Goal: Find contact information: Find contact information

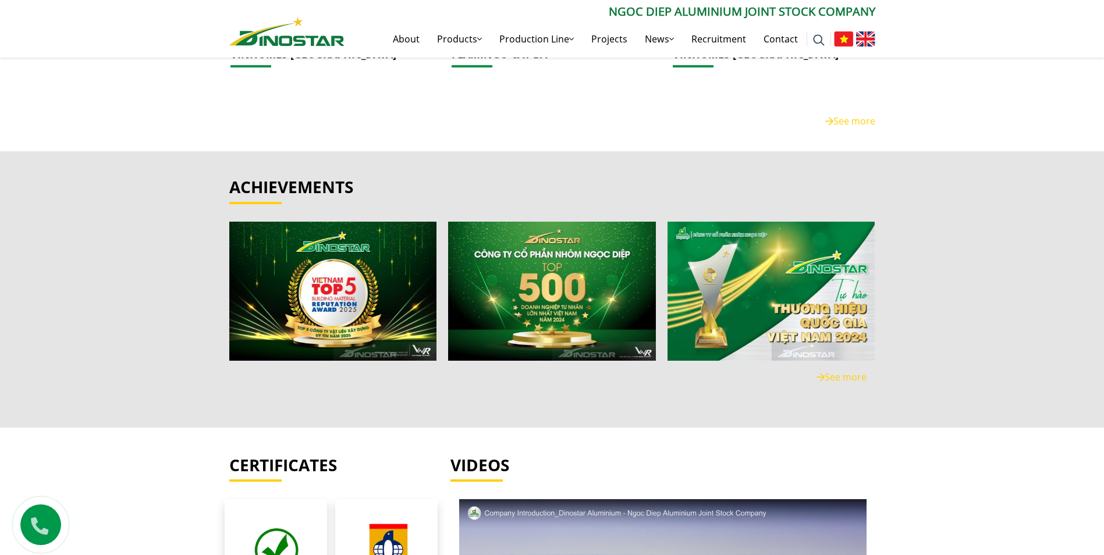
scroll to position [2501, 0]
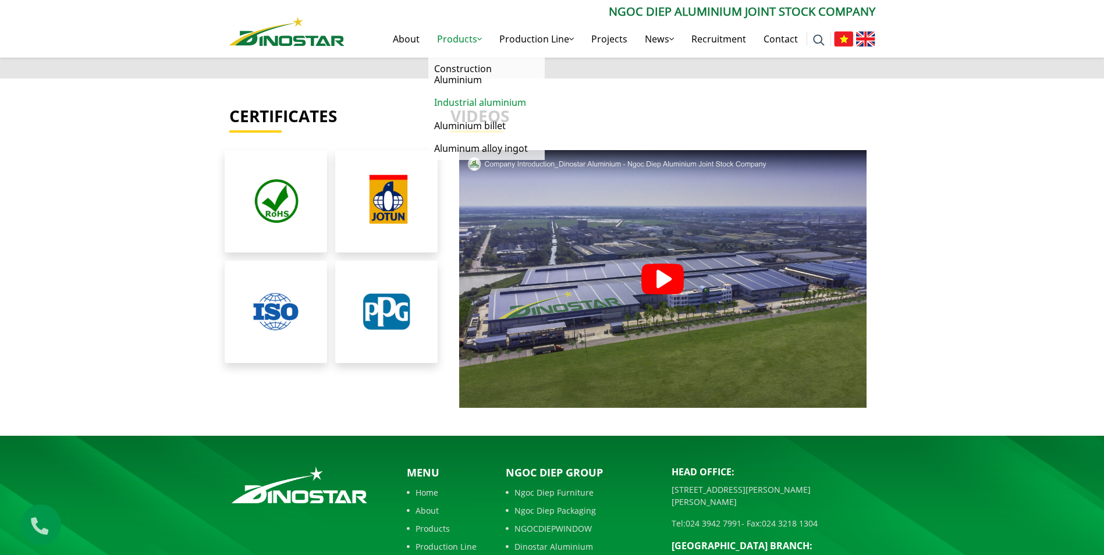
click at [465, 104] on link "Industrial aluminium" at bounding box center [486, 102] width 116 height 23
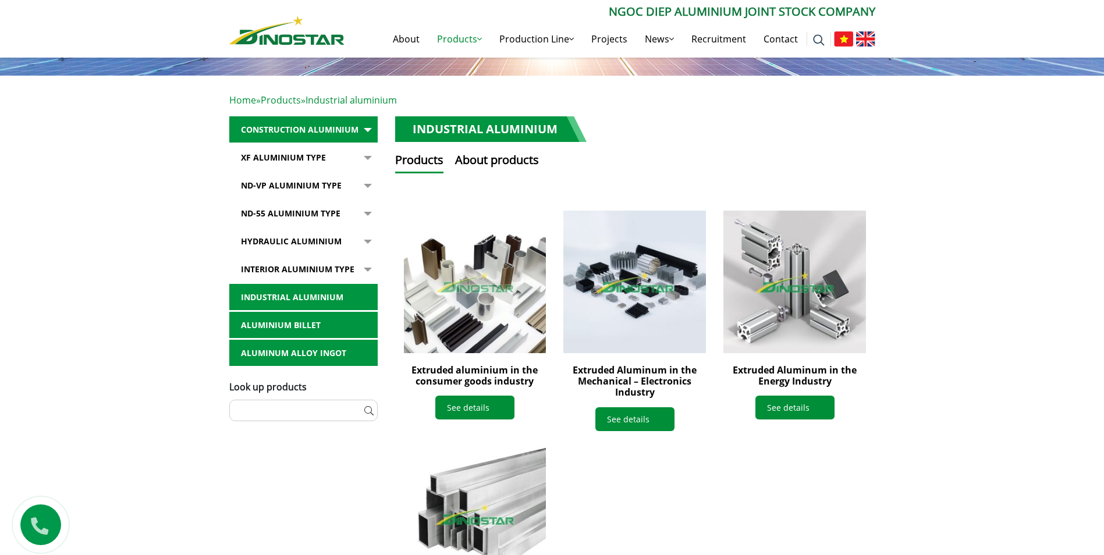
scroll to position [116, 0]
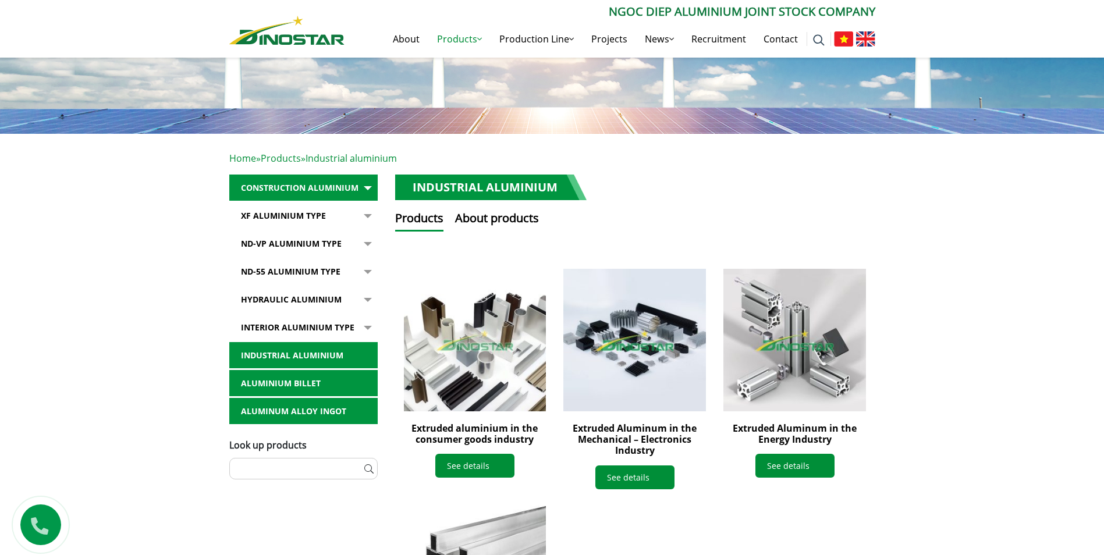
click at [337, 350] on link "Industrial aluminium" at bounding box center [303, 355] width 148 height 27
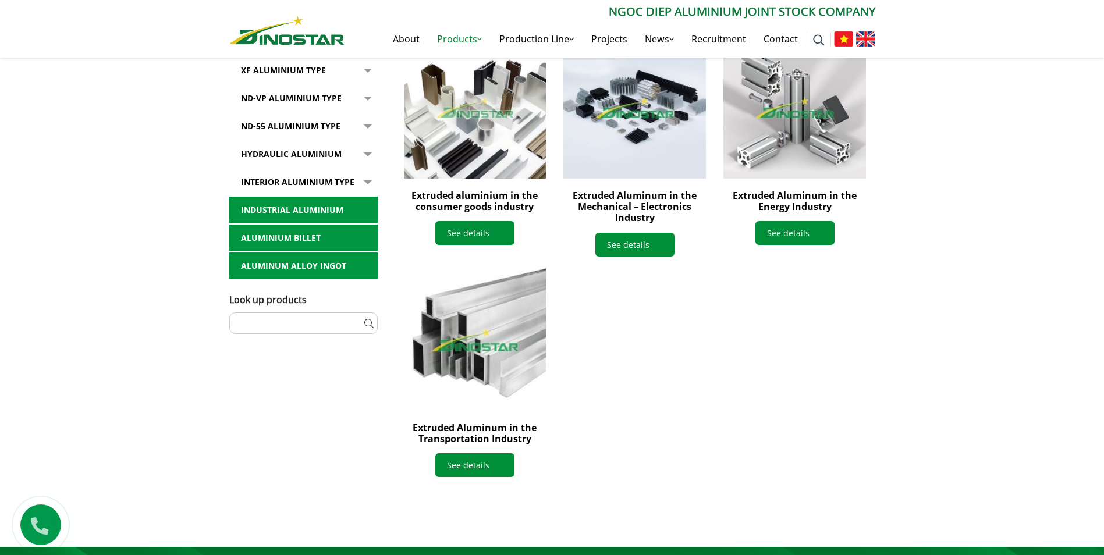
scroll to position [291, 0]
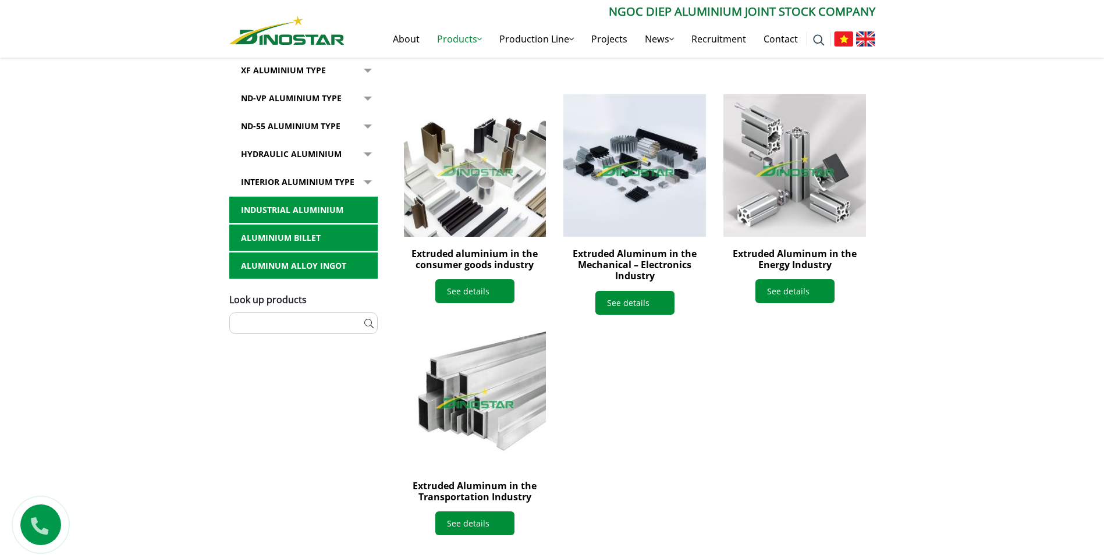
click at [353, 155] on link "Hydraulic Aluminium" at bounding box center [303, 154] width 148 height 27
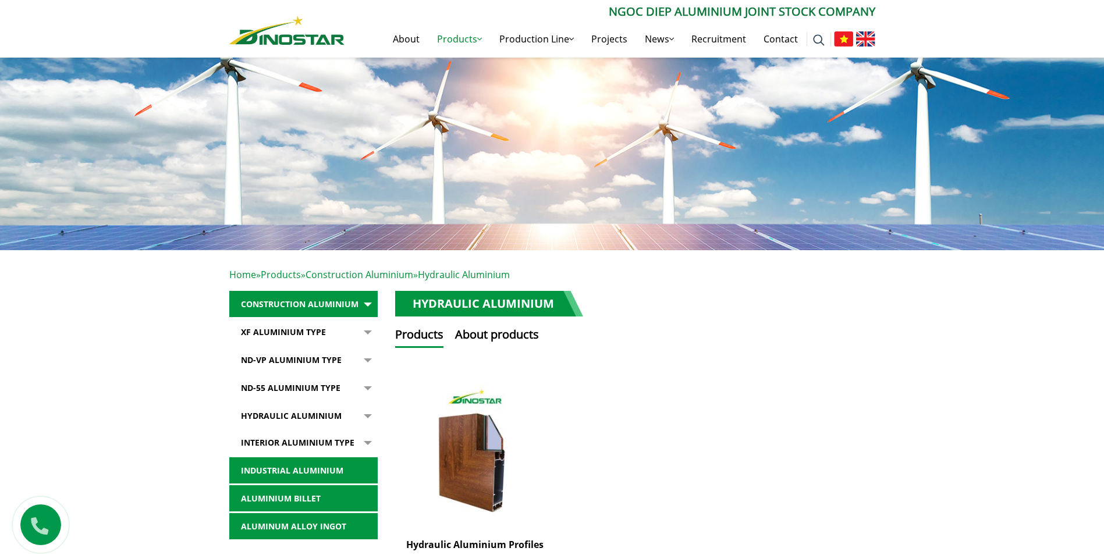
scroll to position [116, 0]
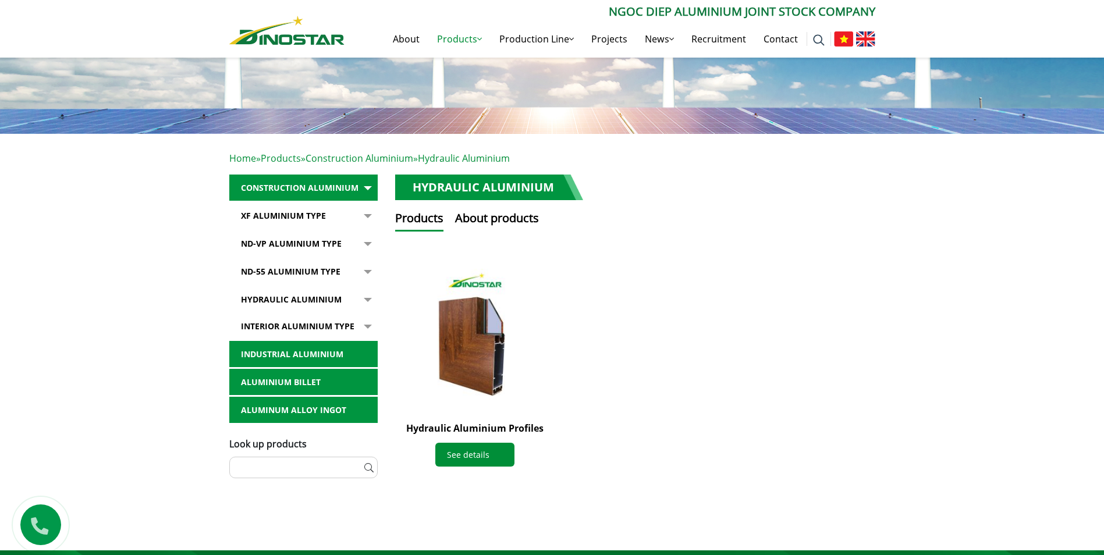
click at [342, 325] on link "Interior Aluminium Type" at bounding box center [303, 326] width 148 height 27
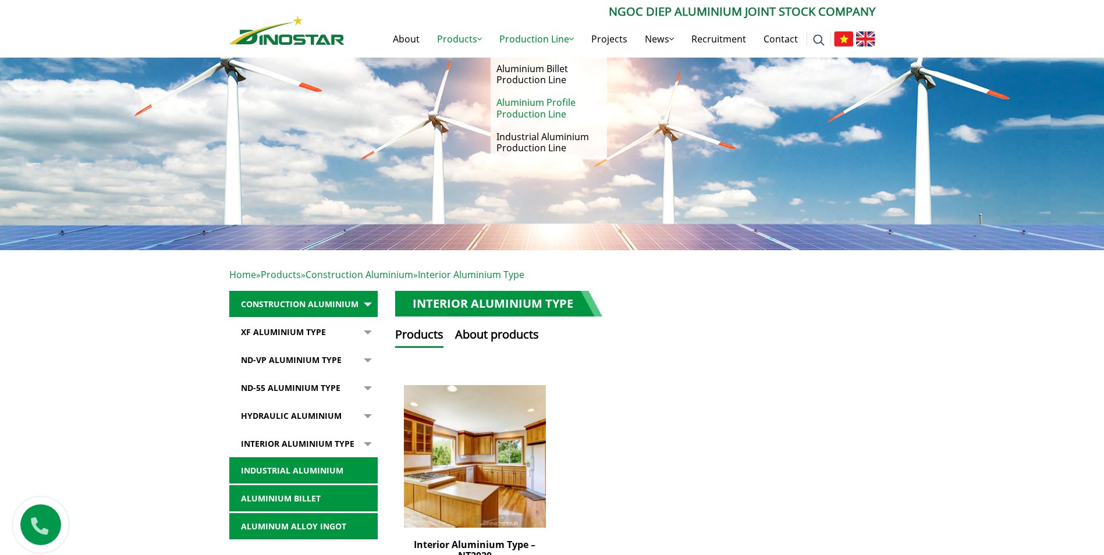
click at [551, 112] on link "Aluminium Profile Production Line" at bounding box center [548, 108] width 116 height 34
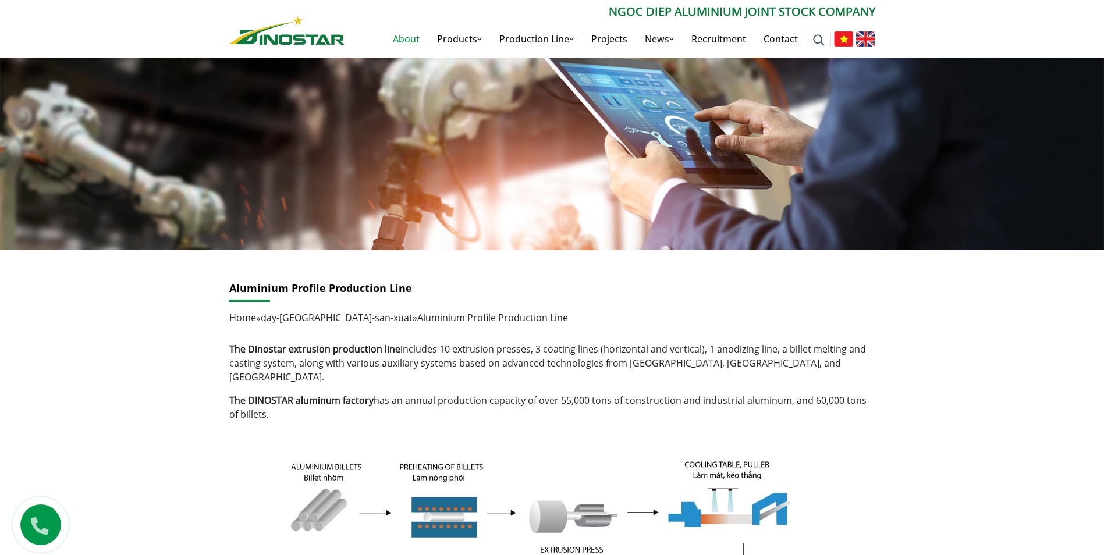
click at [409, 38] on link "About" at bounding box center [406, 38] width 44 height 37
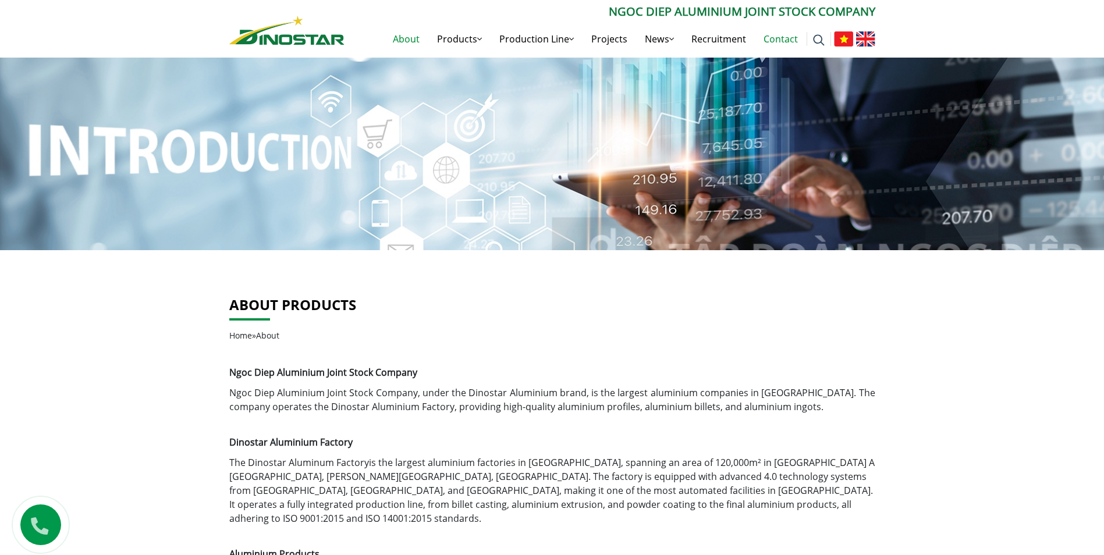
click at [763, 37] on link "Contact" at bounding box center [781, 38] width 52 height 37
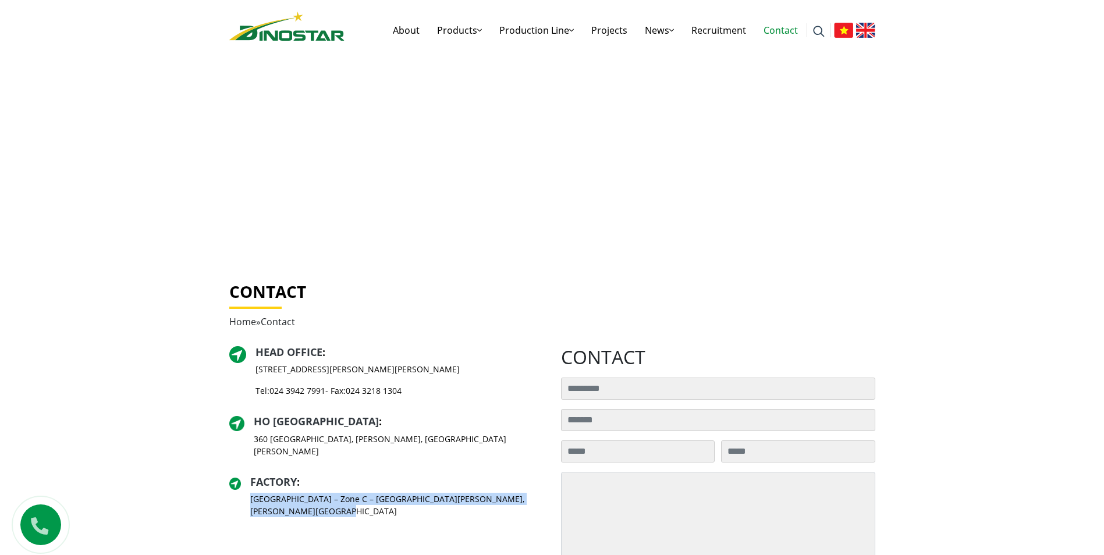
drag, startPoint x: 319, startPoint y: 499, endPoint x: 251, endPoint y: 489, distance: 68.9
click at [251, 489] on div "Factory : C2 Road – Zone C – Pho Noi A Industrial Zone, Nhu Quynh Commune, Hung…" at bounding box center [386, 501] width 314 height 51
copy p "[GEOGRAPHIC_DATA] – Zone C – [GEOGRAPHIC_DATA][PERSON_NAME], [PERSON_NAME][GEOG…"
